Goal: Information Seeking & Learning: Learn about a topic

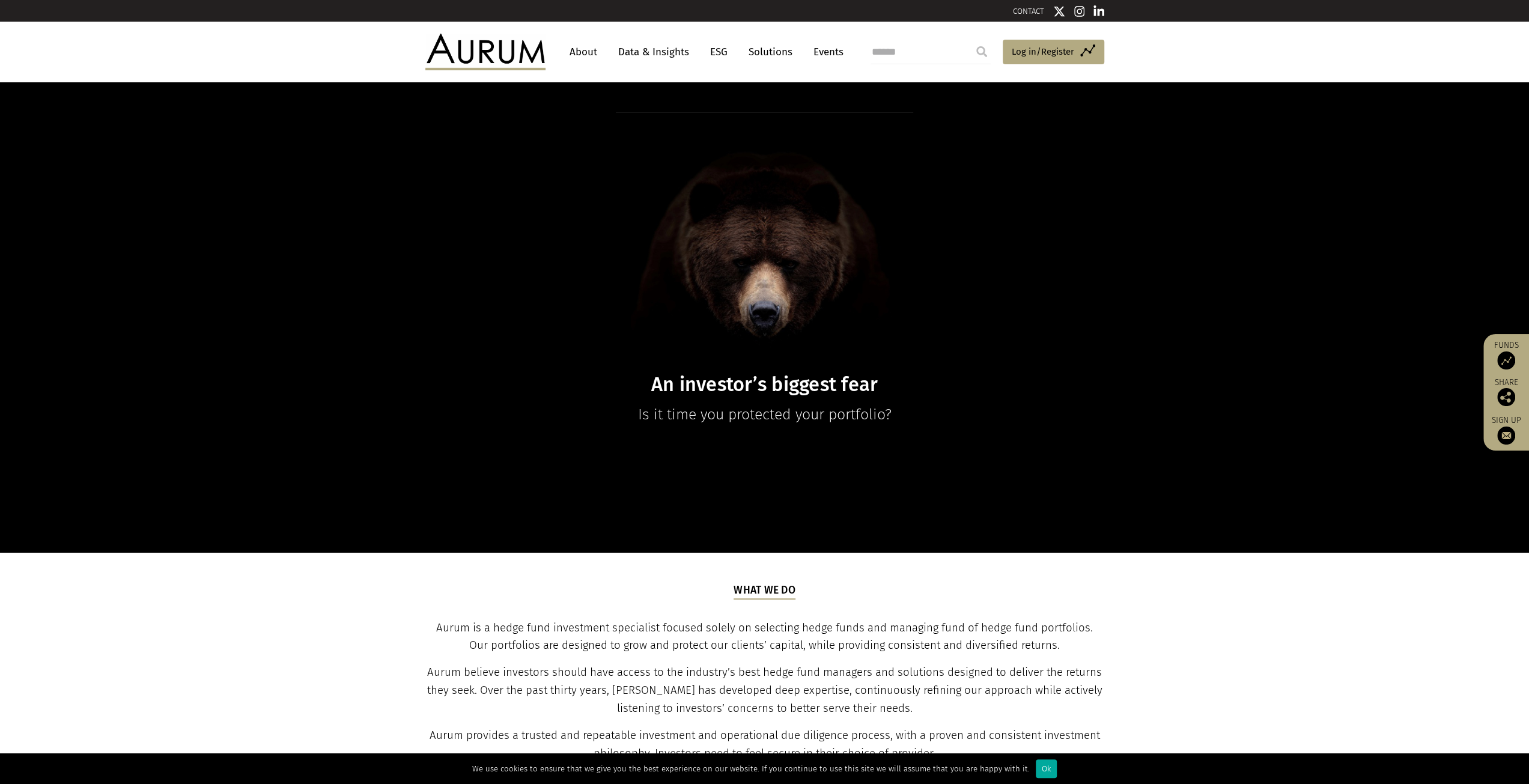
click at [587, 52] on link "About" at bounding box center [583, 52] width 40 height 22
click at [579, 46] on link "About" at bounding box center [583, 52] width 40 height 22
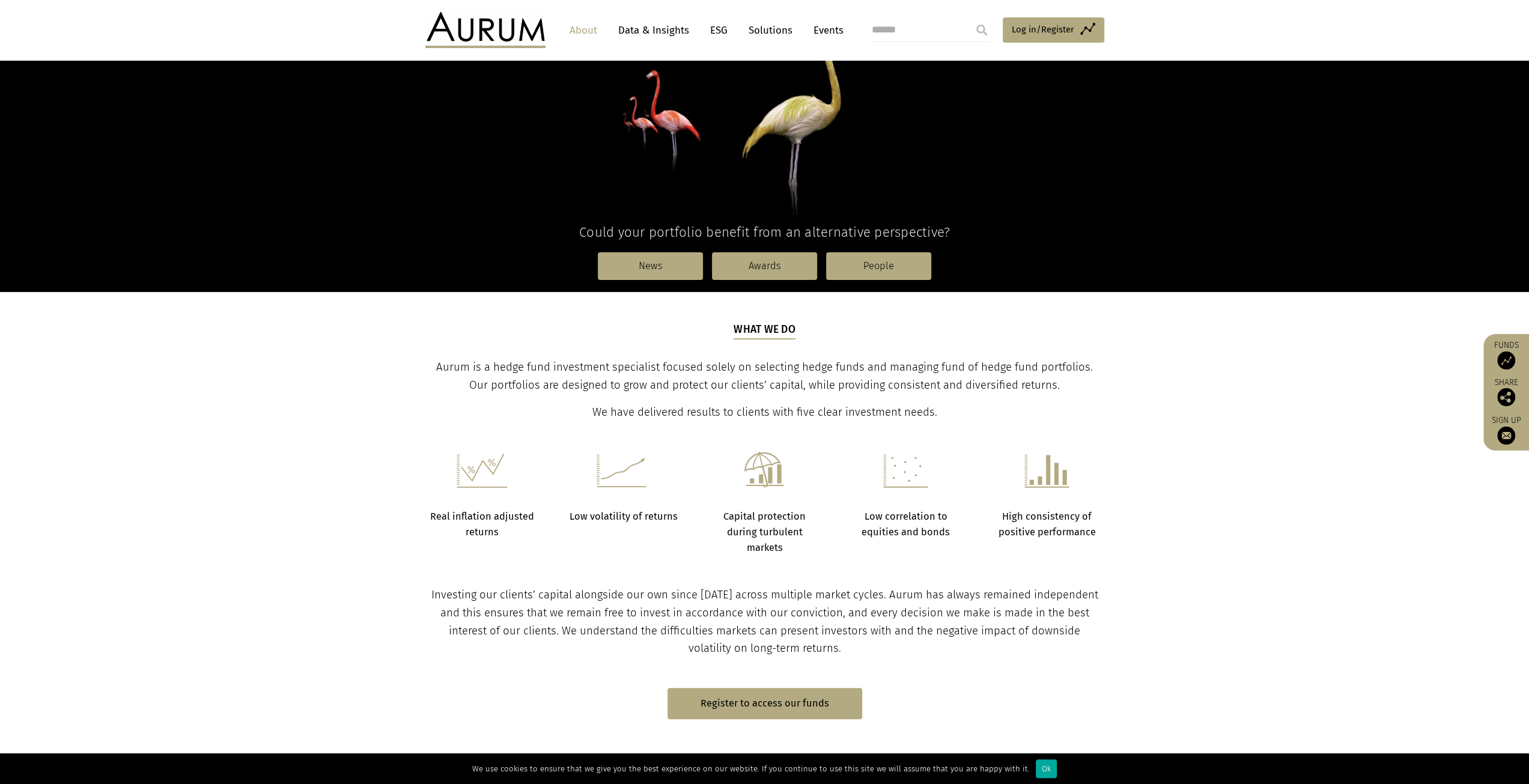
scroll to position [180, 0]
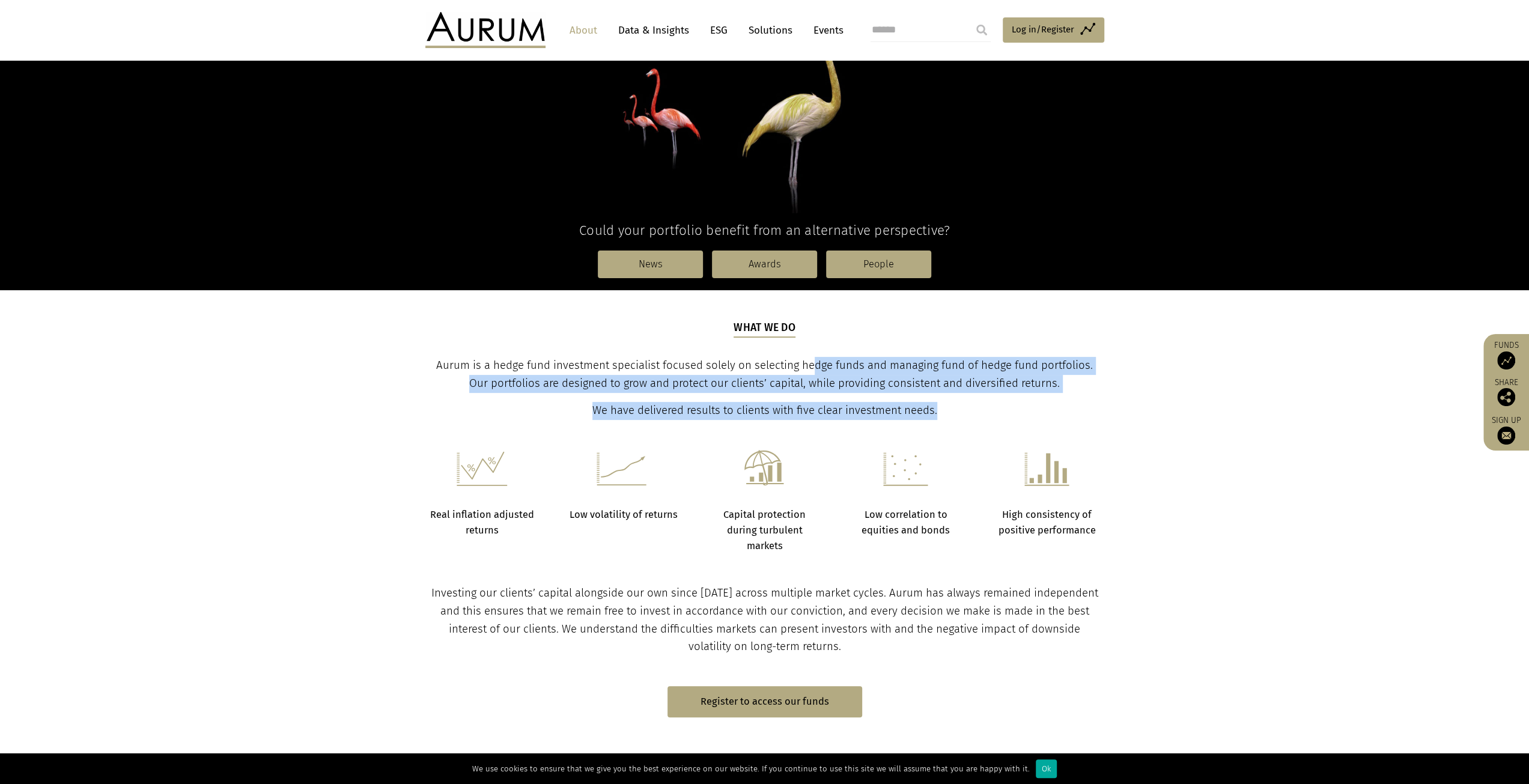
drag, startPoint x: 817, startPoint y: 360, endPoint x: 1166, endPoint y: 329, distance: 350.4
click at [1162, 331] on section "What we do Aurum is a hedge fund investment specialist focused solely on select…" at bounding box center [764, 354] width 1529 height 129
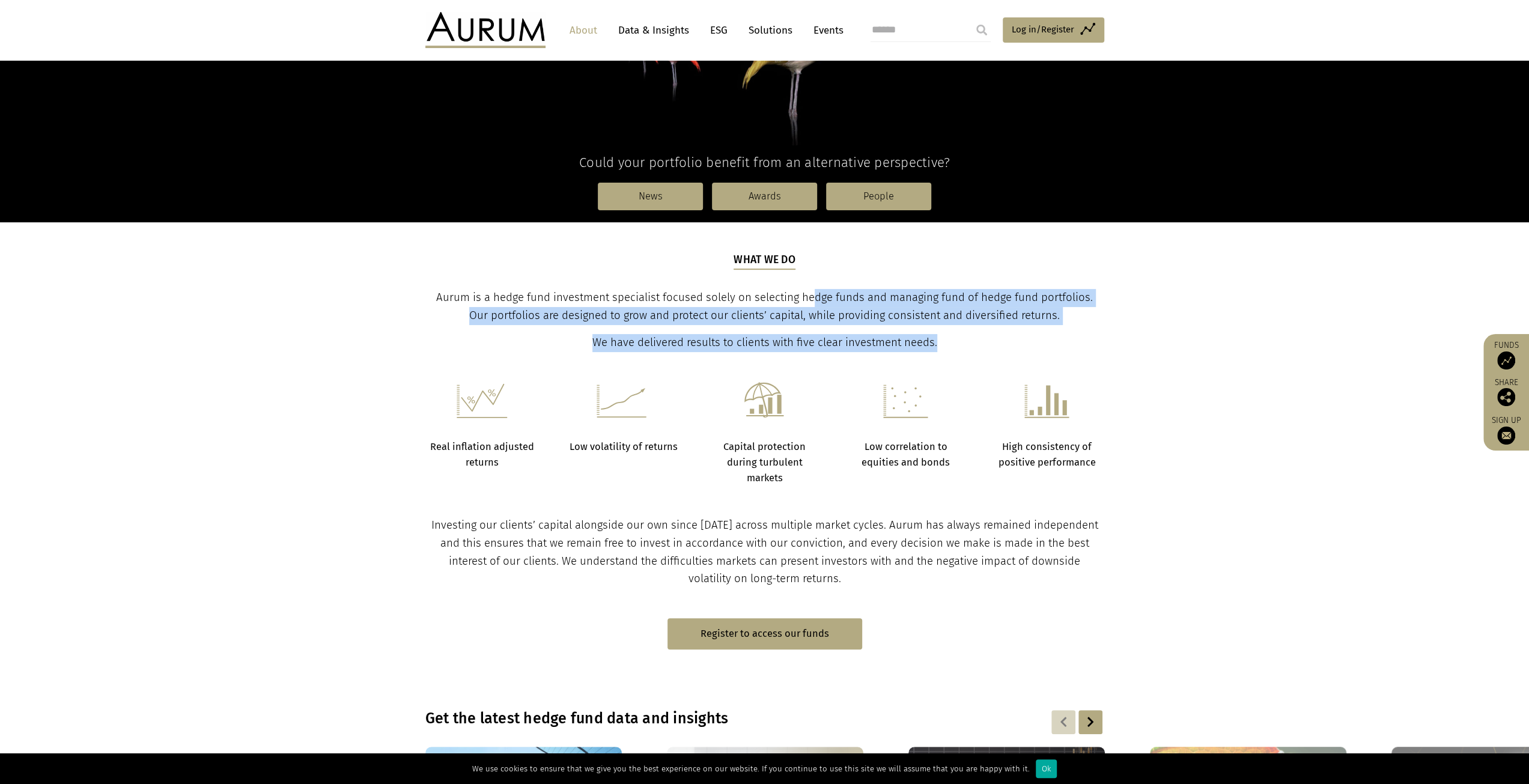
scroll to position [0, 0]
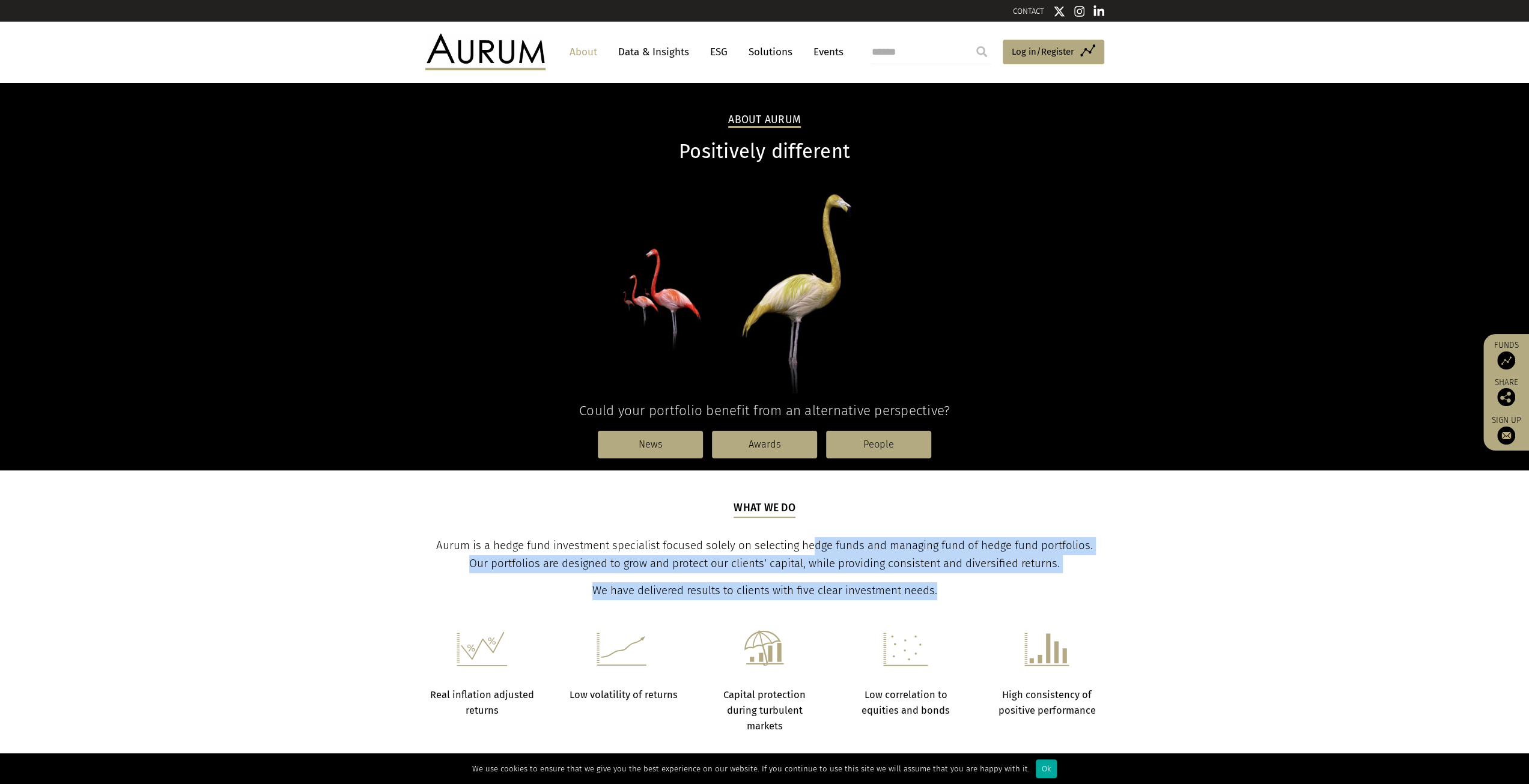
click at [574, 42] on link "About" at bounding box center [583, 52] width 40 height 22
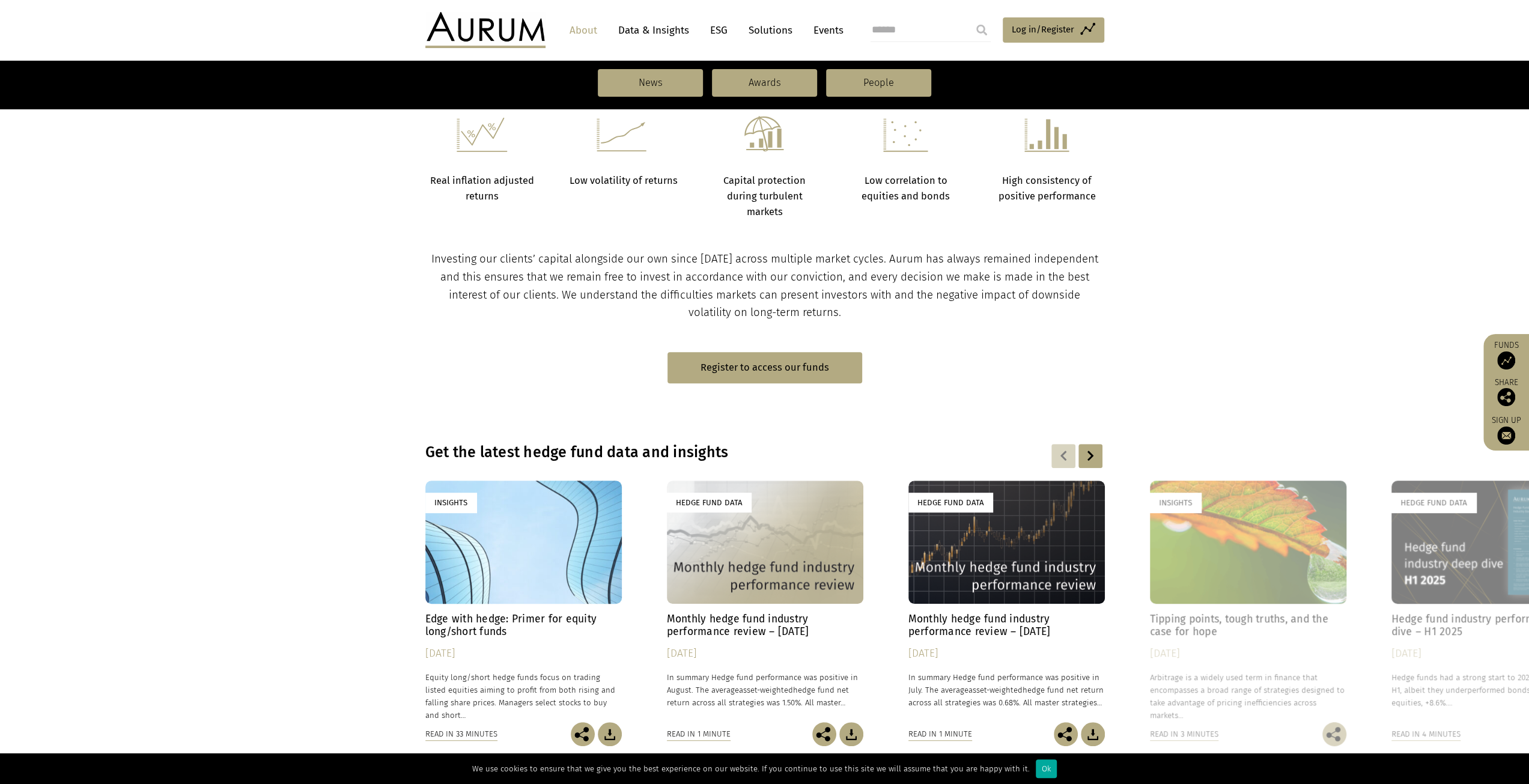
scroll to position [721, 0]
